Goal: Information Seeking & Learning: Understand process/instructions

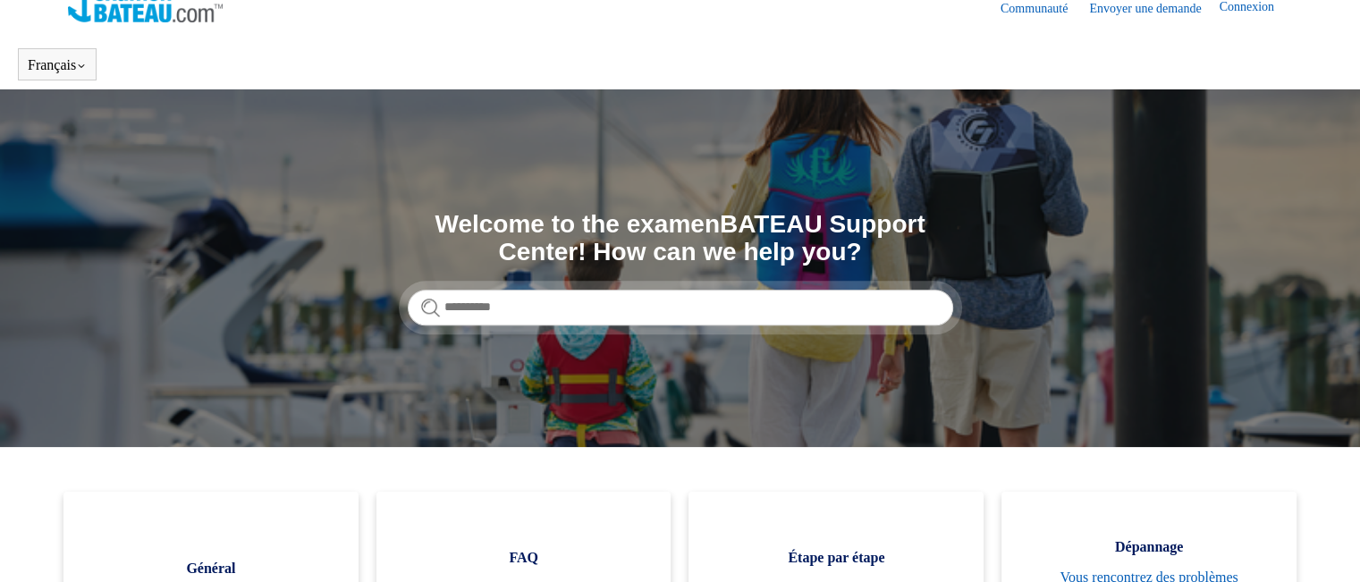
scroll to position [486, 0]
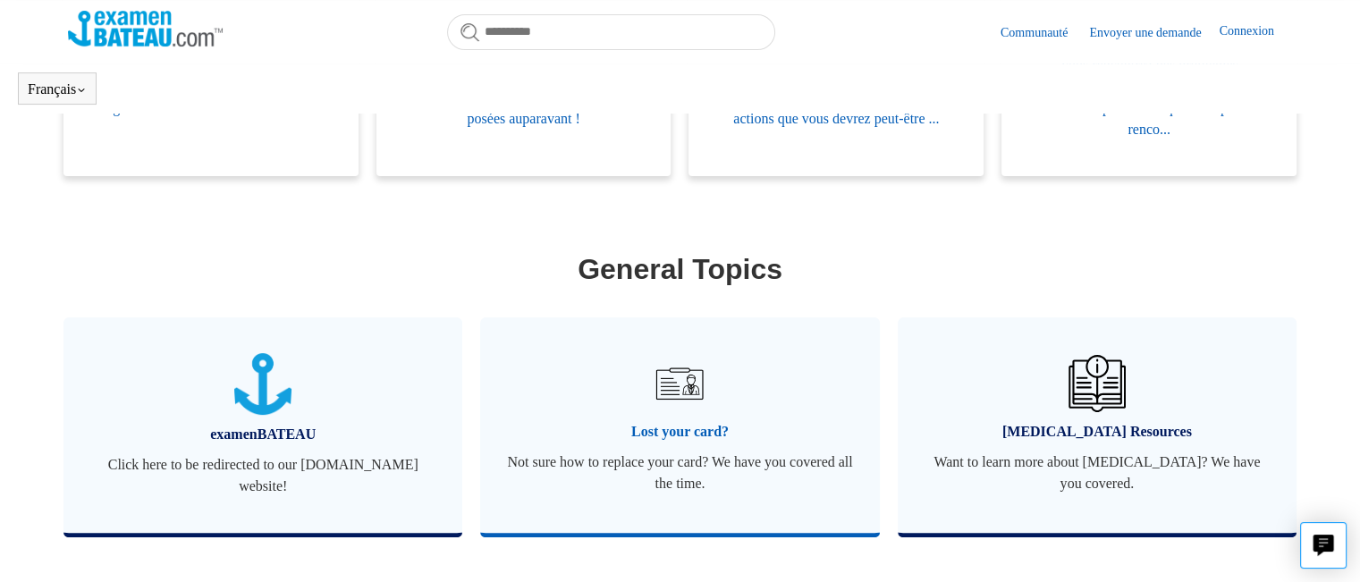
click at [690, 376] on img at bounding box center [679, 383] width 63 height 63
click at [684, 476] on span "Not sure how to replace your card? We have you covered all the time." at bounding box center [679, 472] width 345 height 43
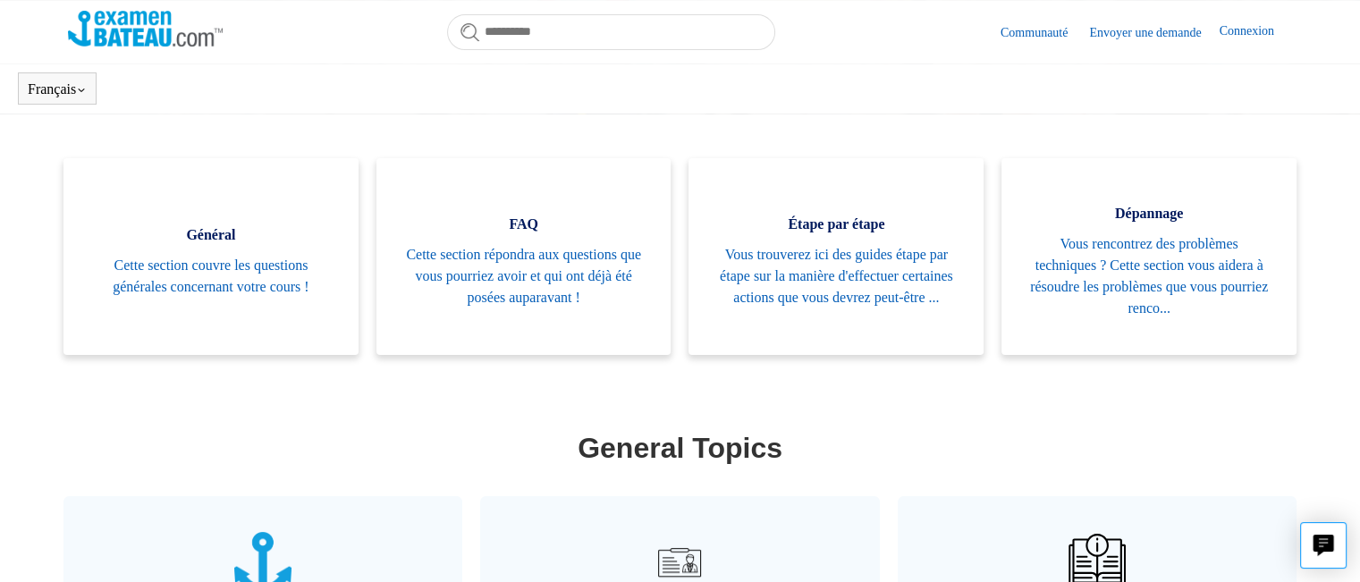
scroll to position [358, 0]
